Goal: Task Accomplishment & Management: Manage account settings

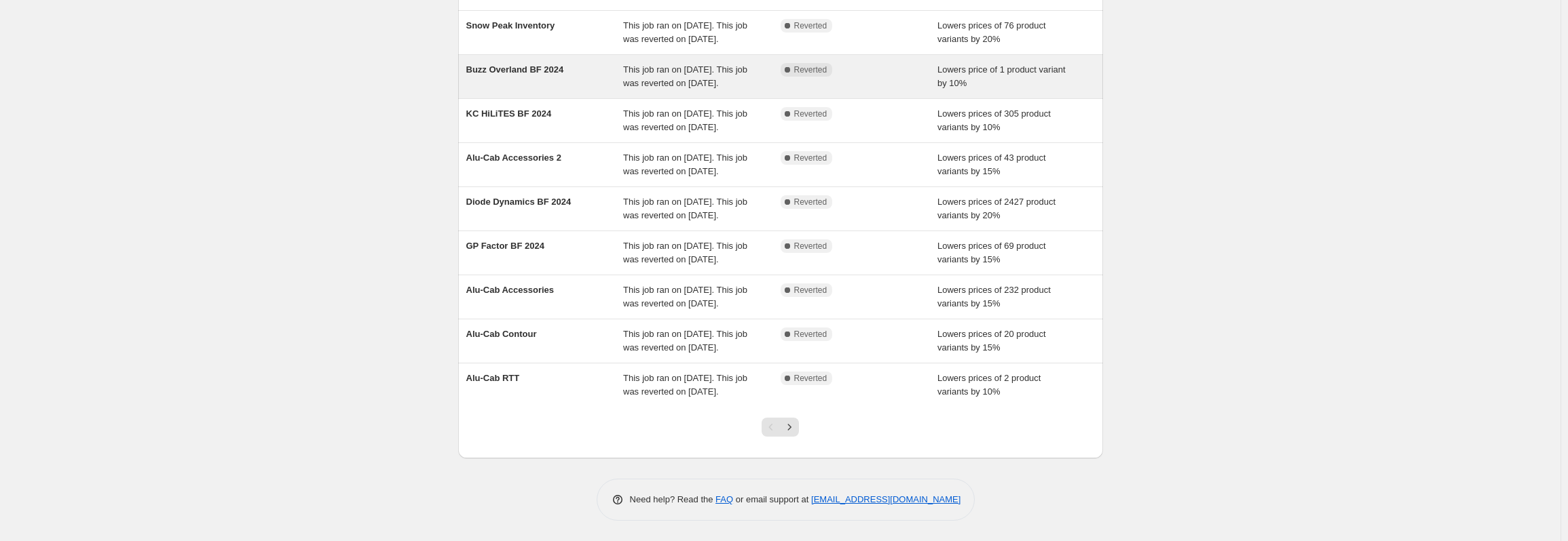
scroll to position [293, 0]
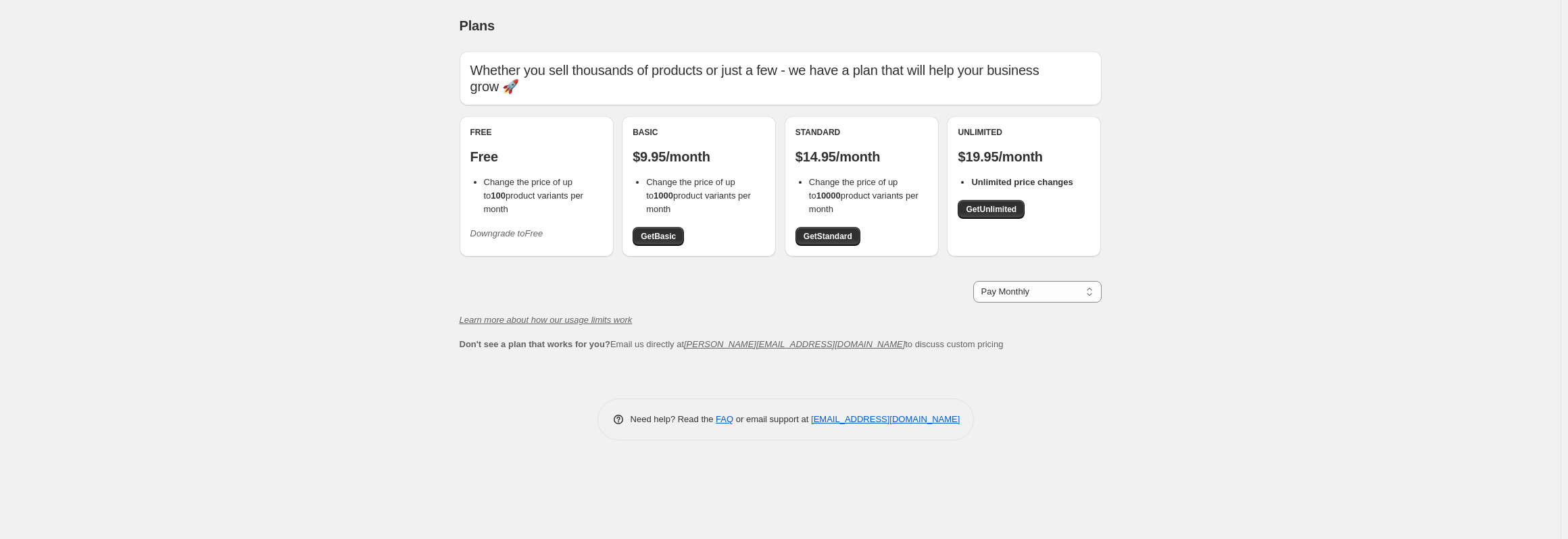
click at [522, 234] on icon "Downgrade to Free" at bounding box center [506, 234] width 73 height 10
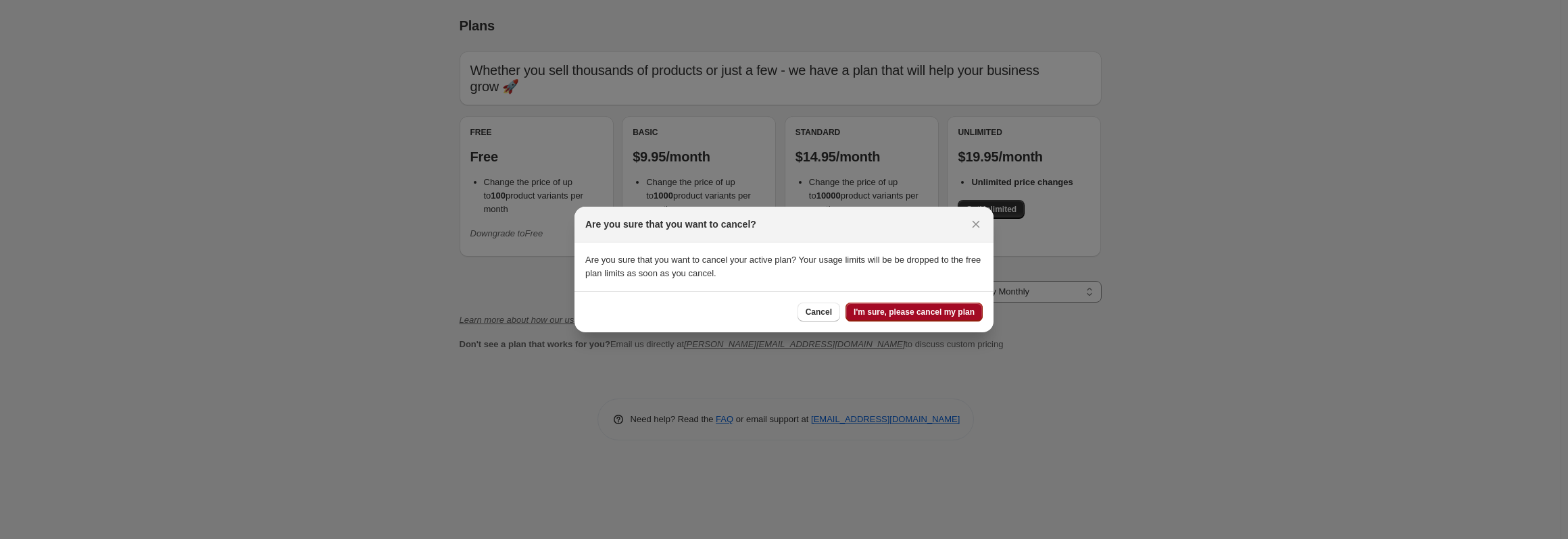
click at [892, 311] on span "I'm sure, please cancel my plan" at bounding box center [913, 312] width 121 height 10
